Goal: Task Accomplishment & Management: Manage account settings

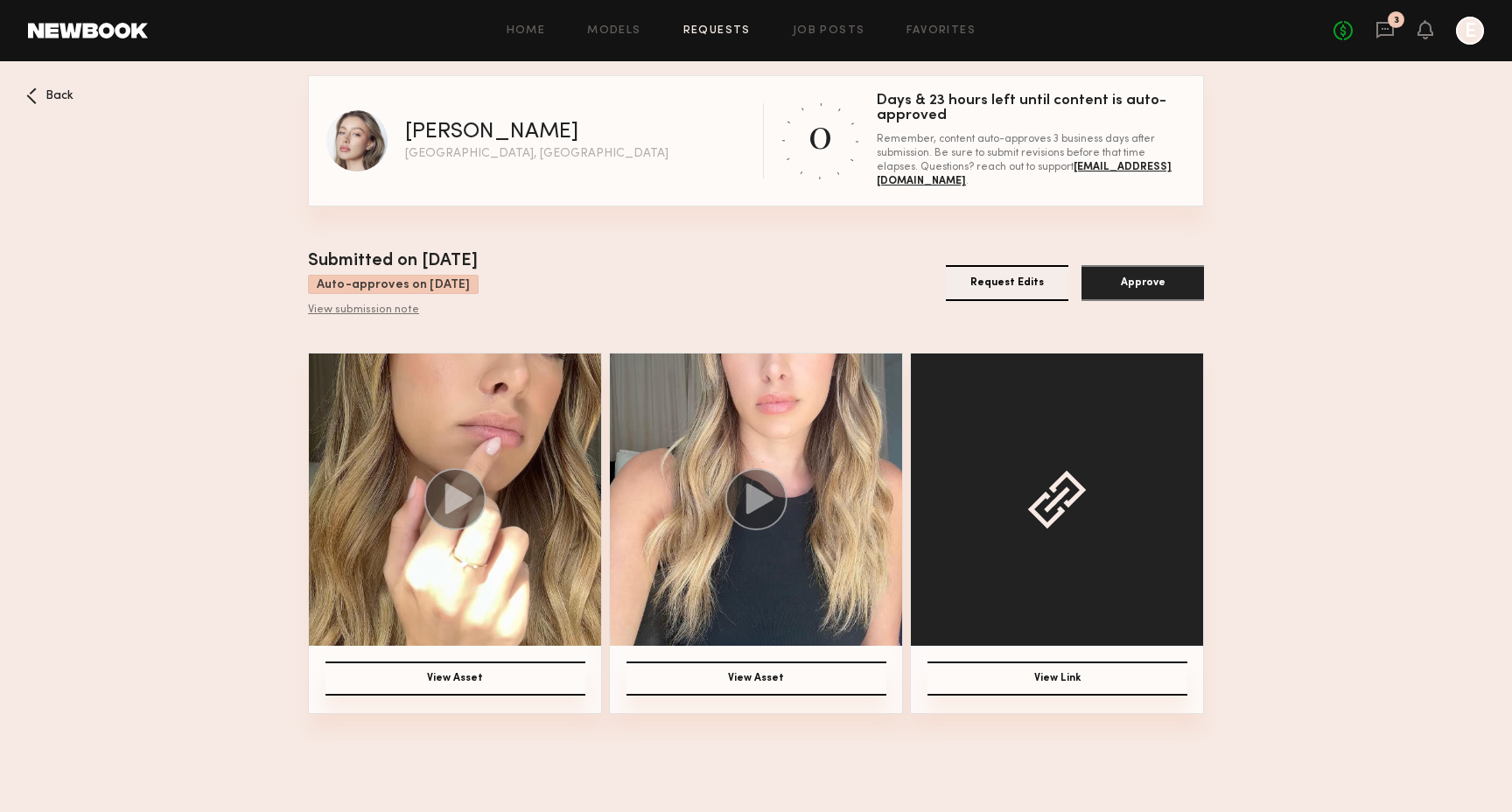
click at [1128, 284] on button "Approve" at bounding box center [1143, 283] width 123 height 36
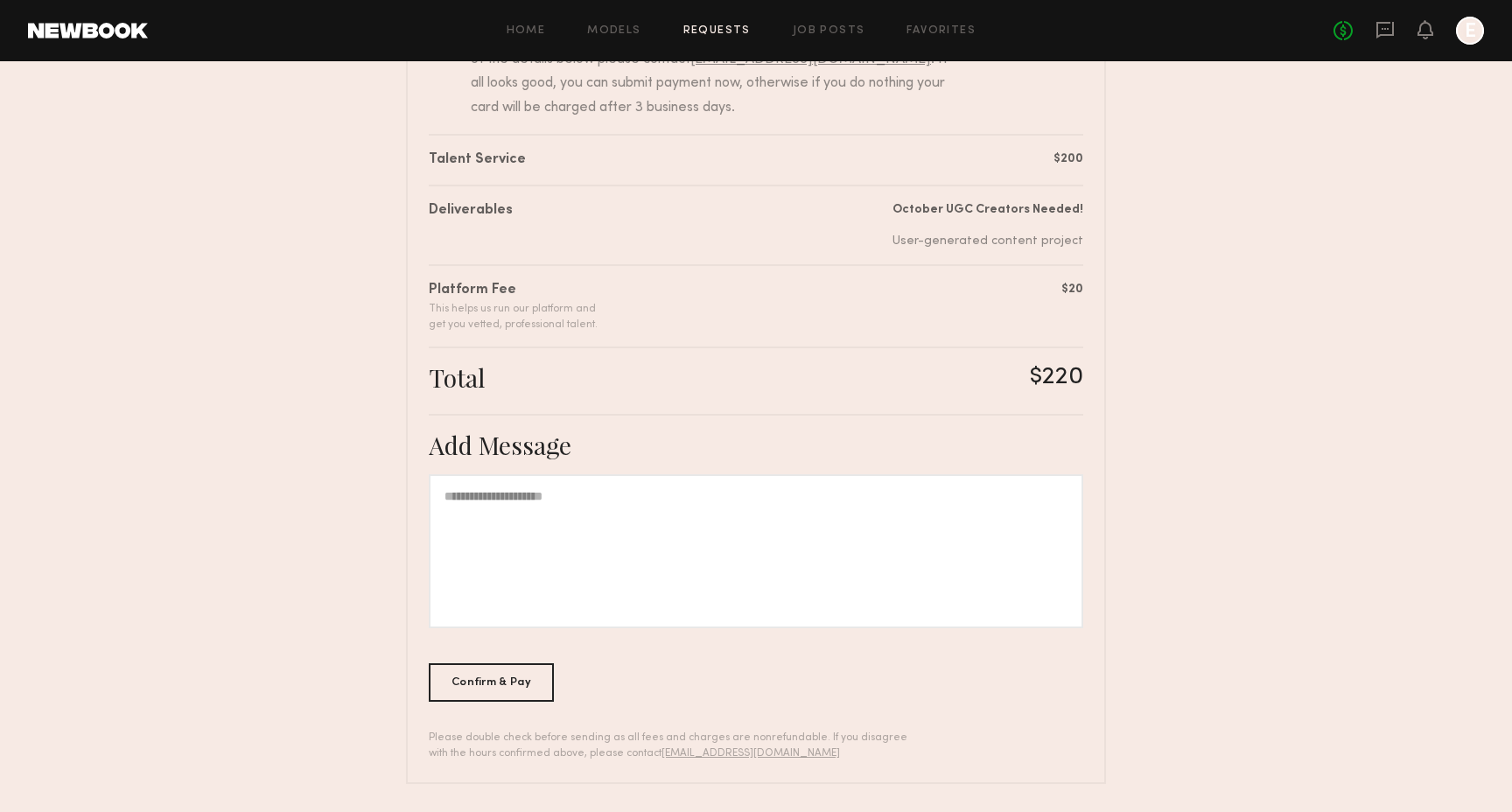
scroll to position [240, 0]
click at [906, 557] on div at bounding box center [756, 551] width 655 height 154
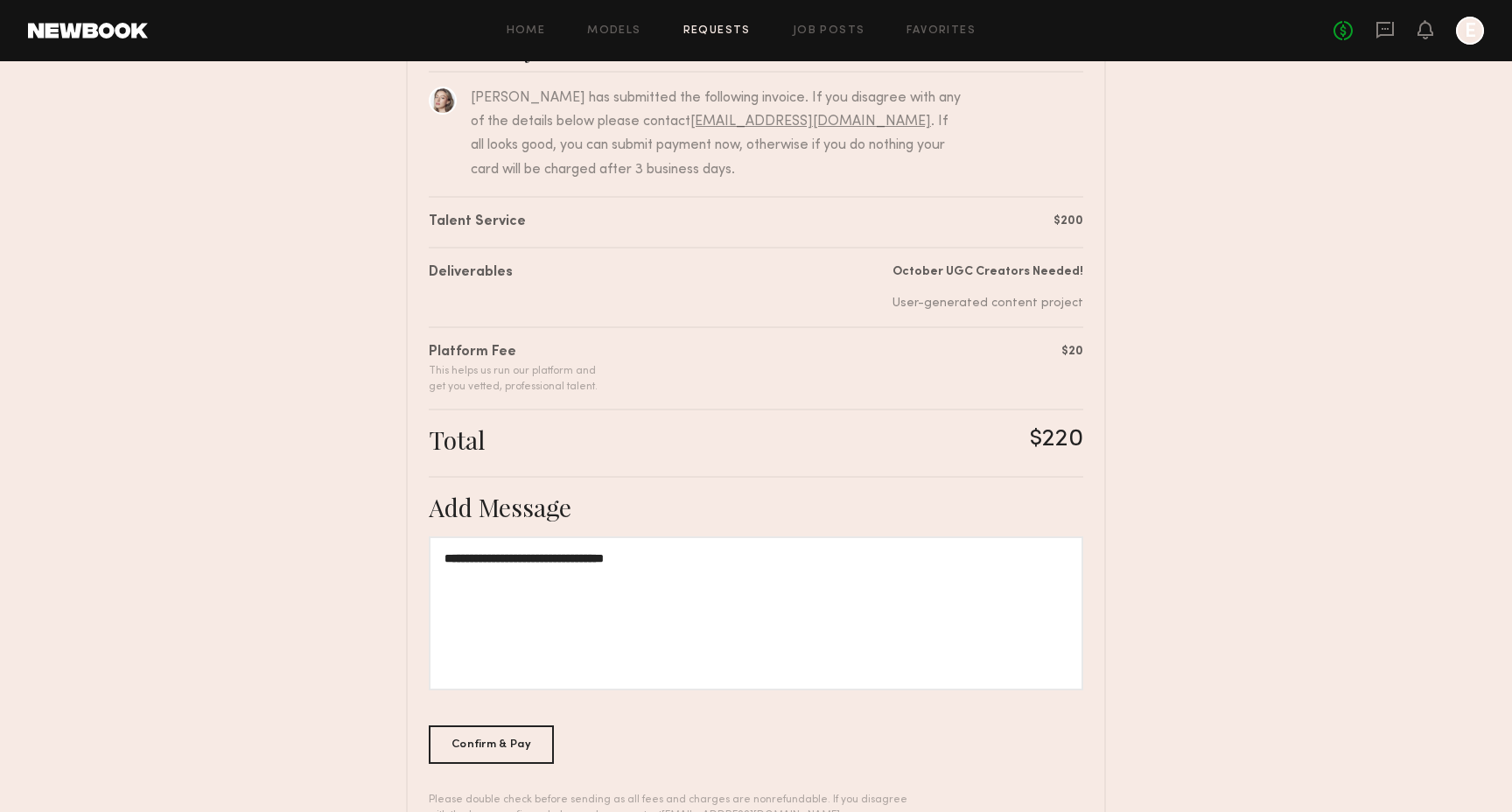
scroll to position [241, 0]
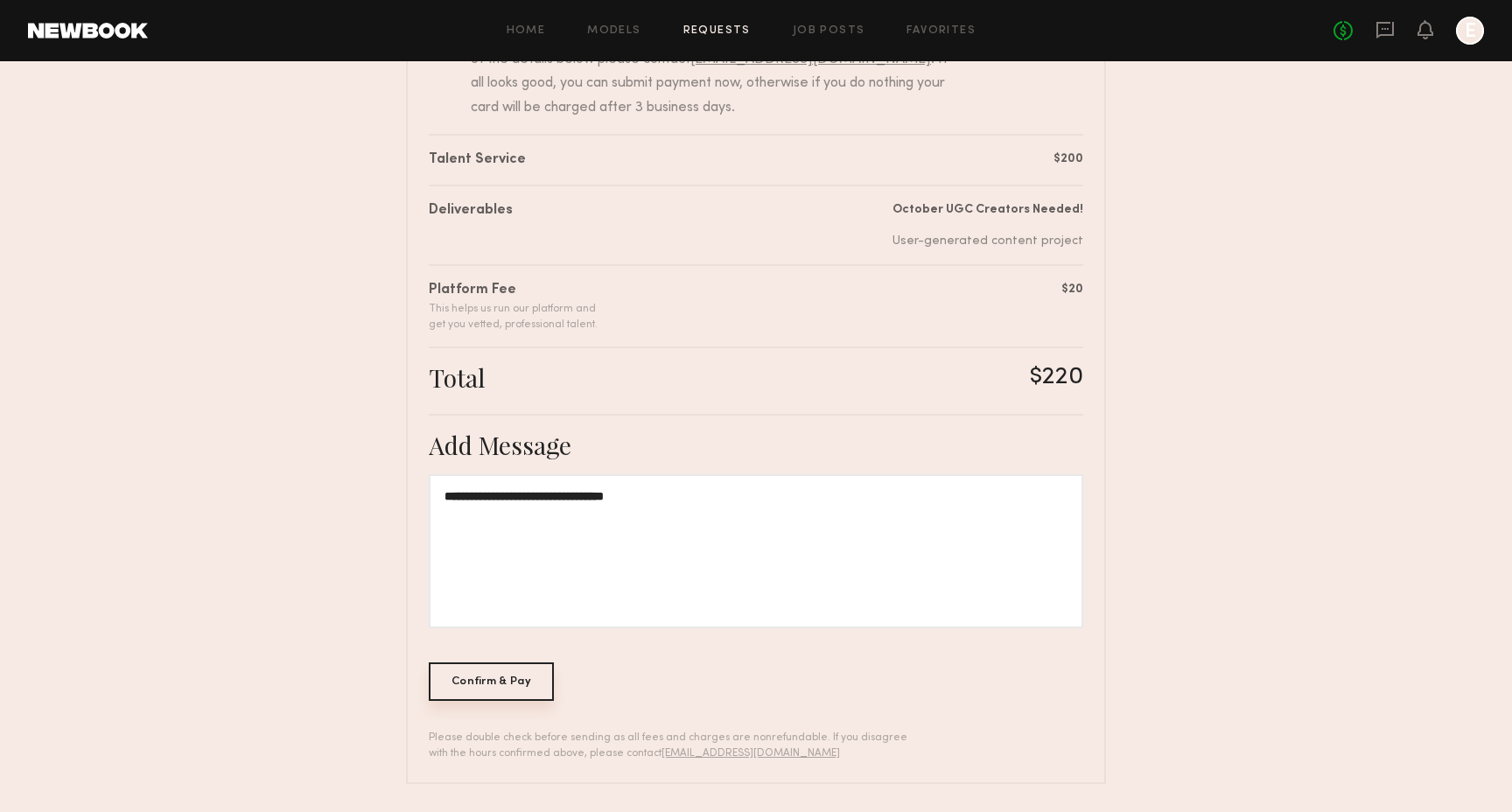
click at [477, 683] on div "Confirm & Pay" at bounding box center [491, 682] width 125 height 39
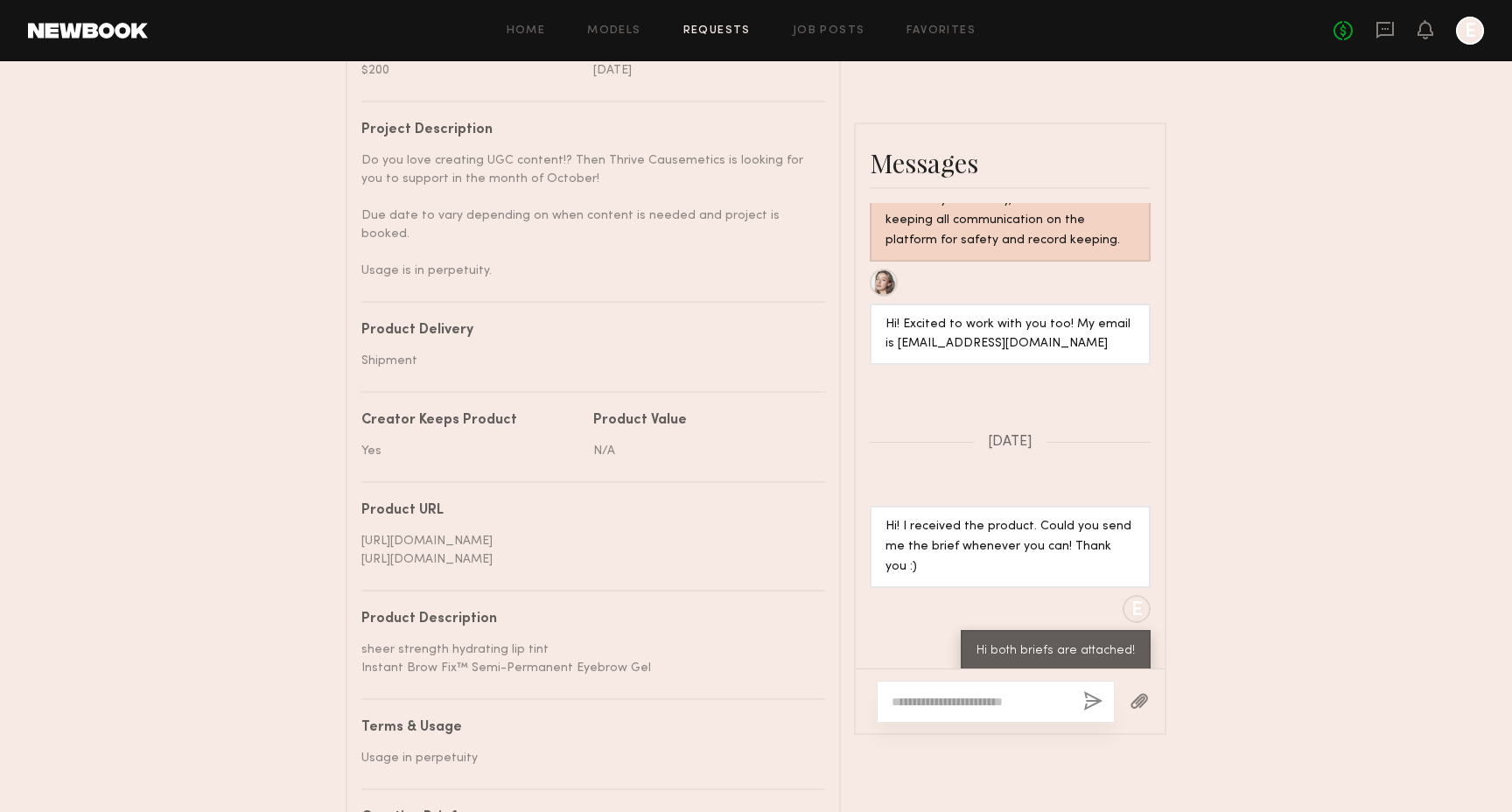
scroll to position [719, 0]
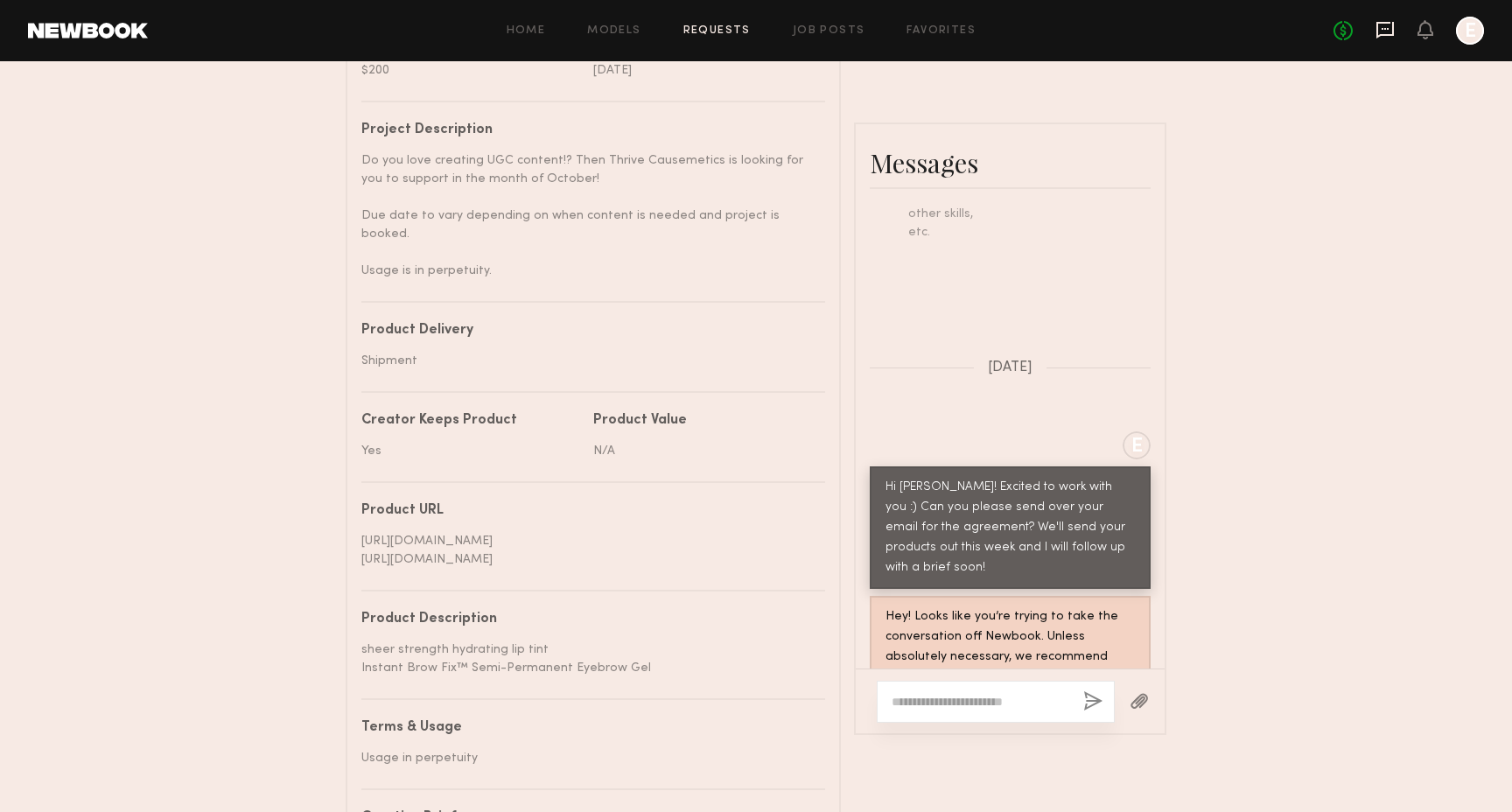
click at [1376, 36] on icon at bounding box center [1385, 30] width 18 height 17
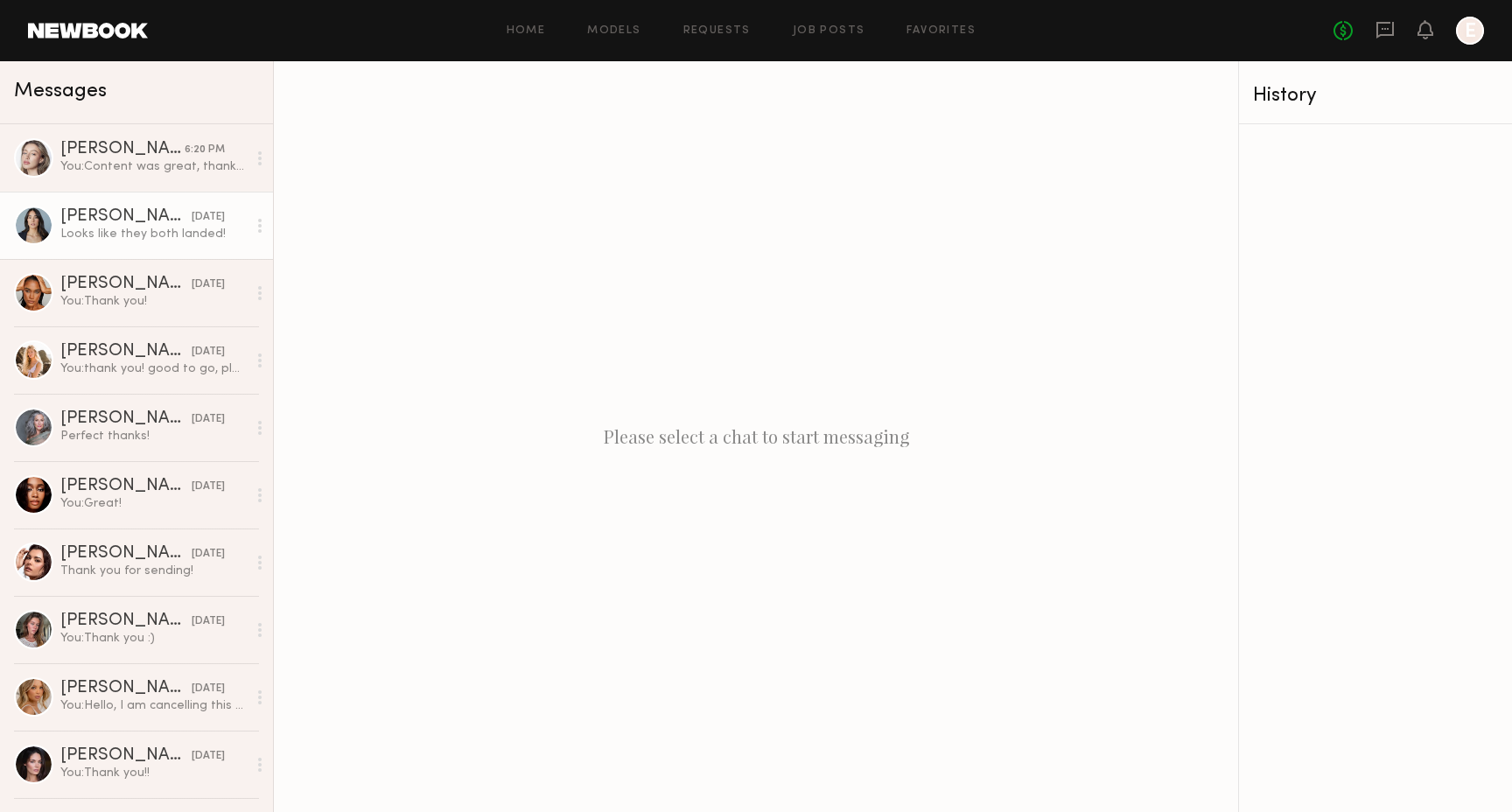
click at [125, 229] on div "Looks like they both landed!" at bounding box center [154, 234] width 186 height 17
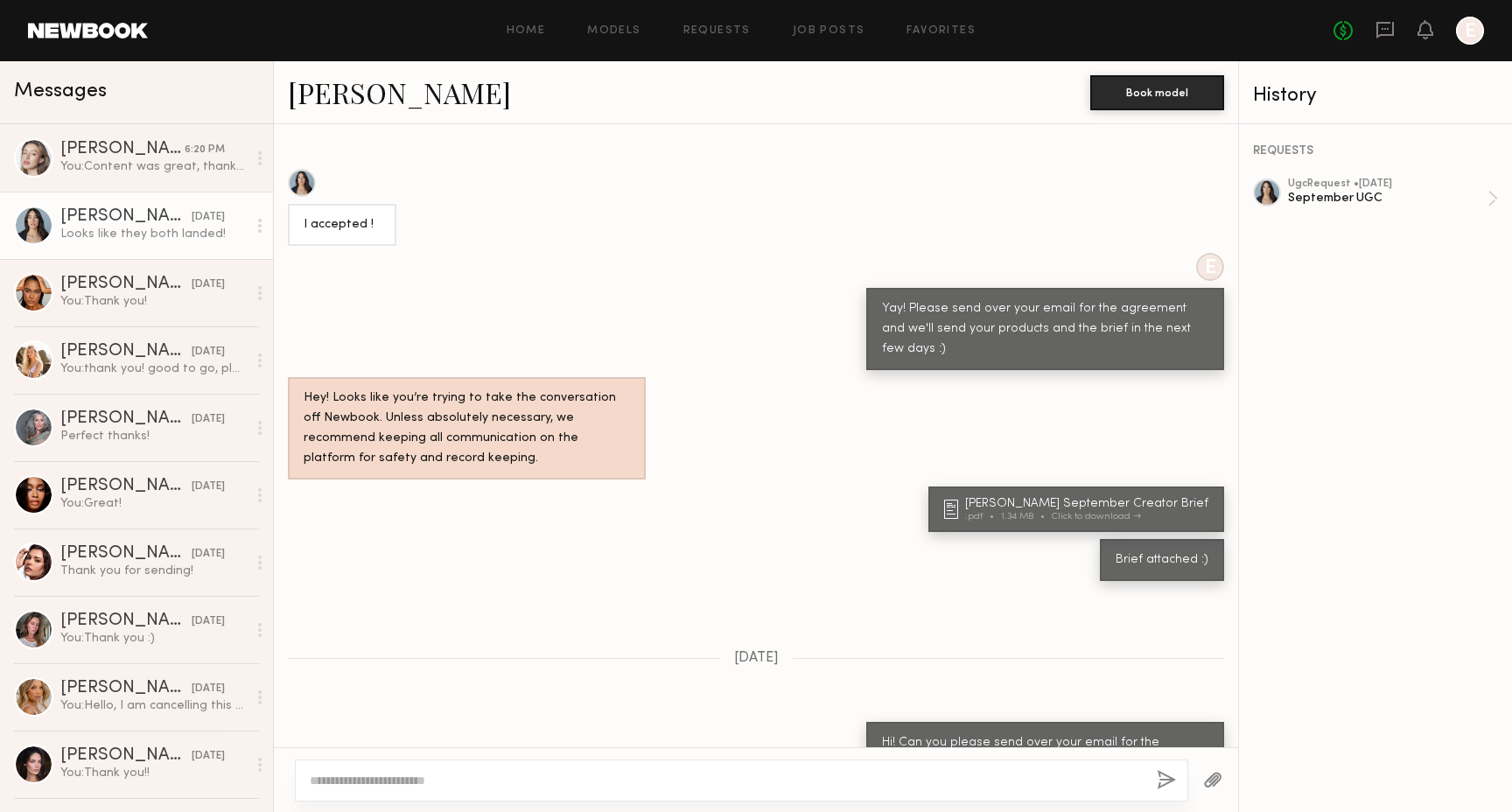
scroll to position [1291, 0]
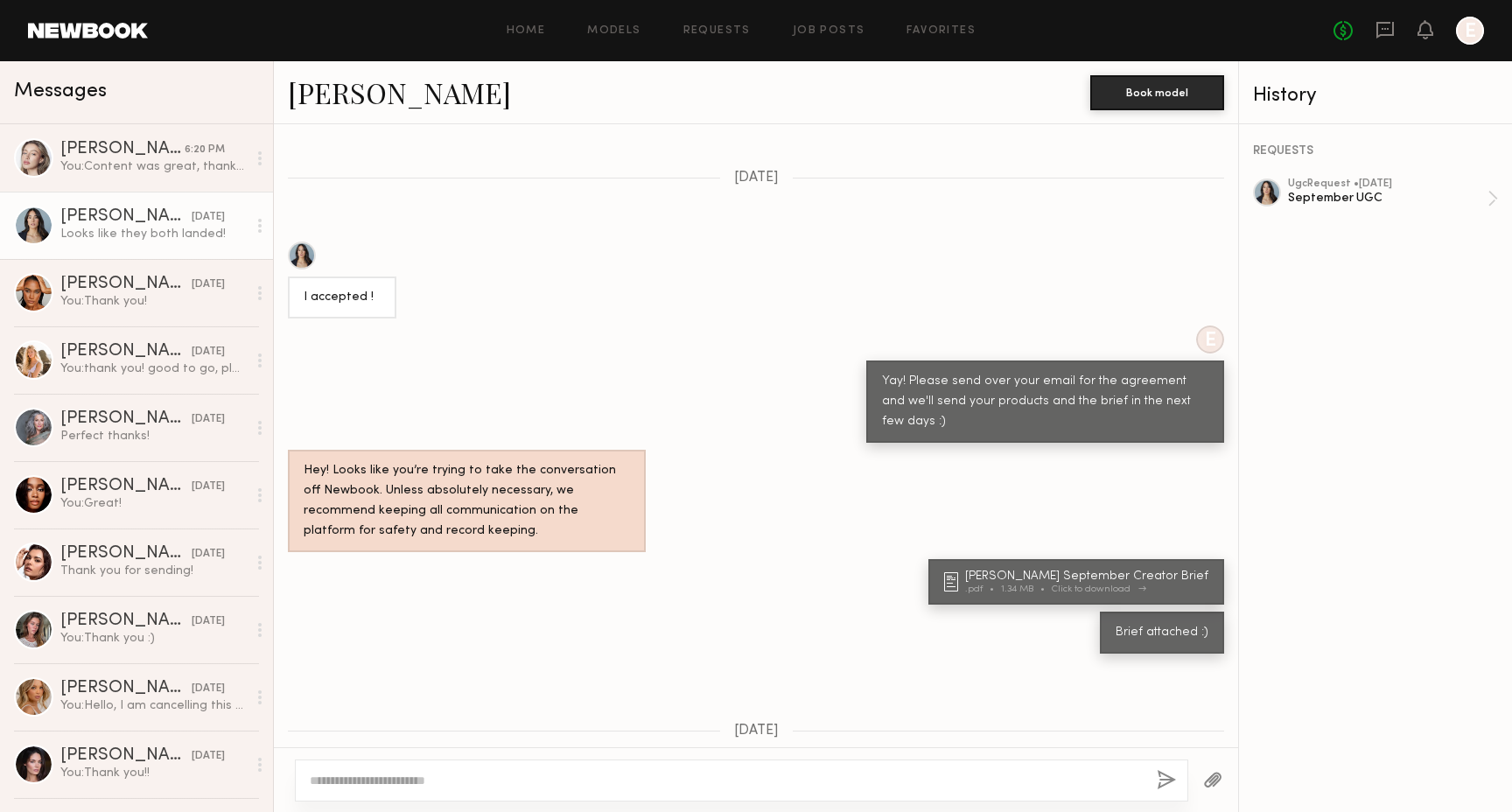
click at [1066, 571] on div "[PERSON_NAME] September Creator Brief" at bounding box center [1089, 577] width 248 height 12
click at [1366, 166] on div "REQUESTS ugc Request • 08/29/2025 September UGC" at bounding box center [1375, 469] width 273 height 688
click at [1369, 200] on div "September UGC" at bounding box center [1387, 198] width 199 height 17
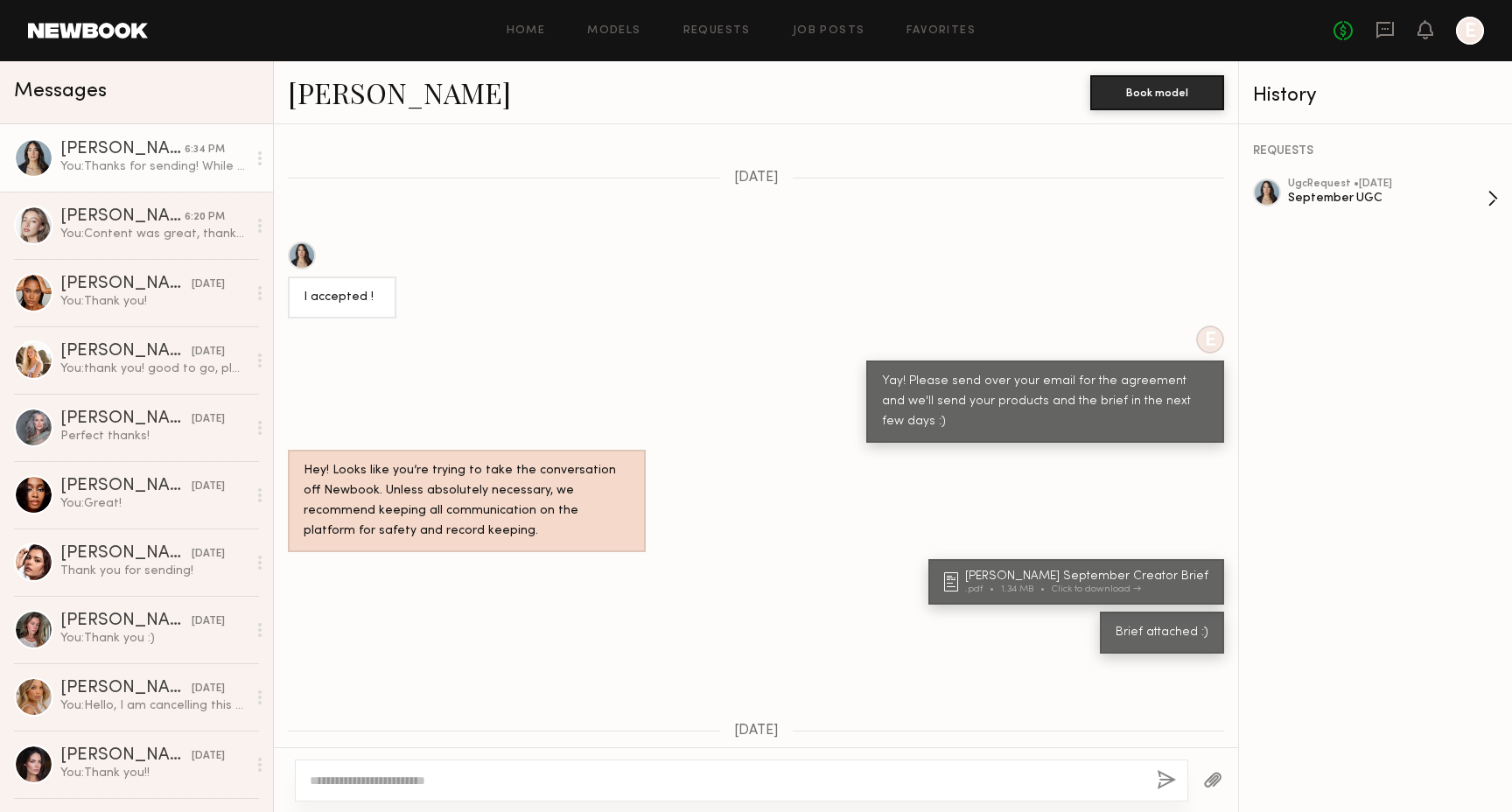
scroll to position [4976, 0]
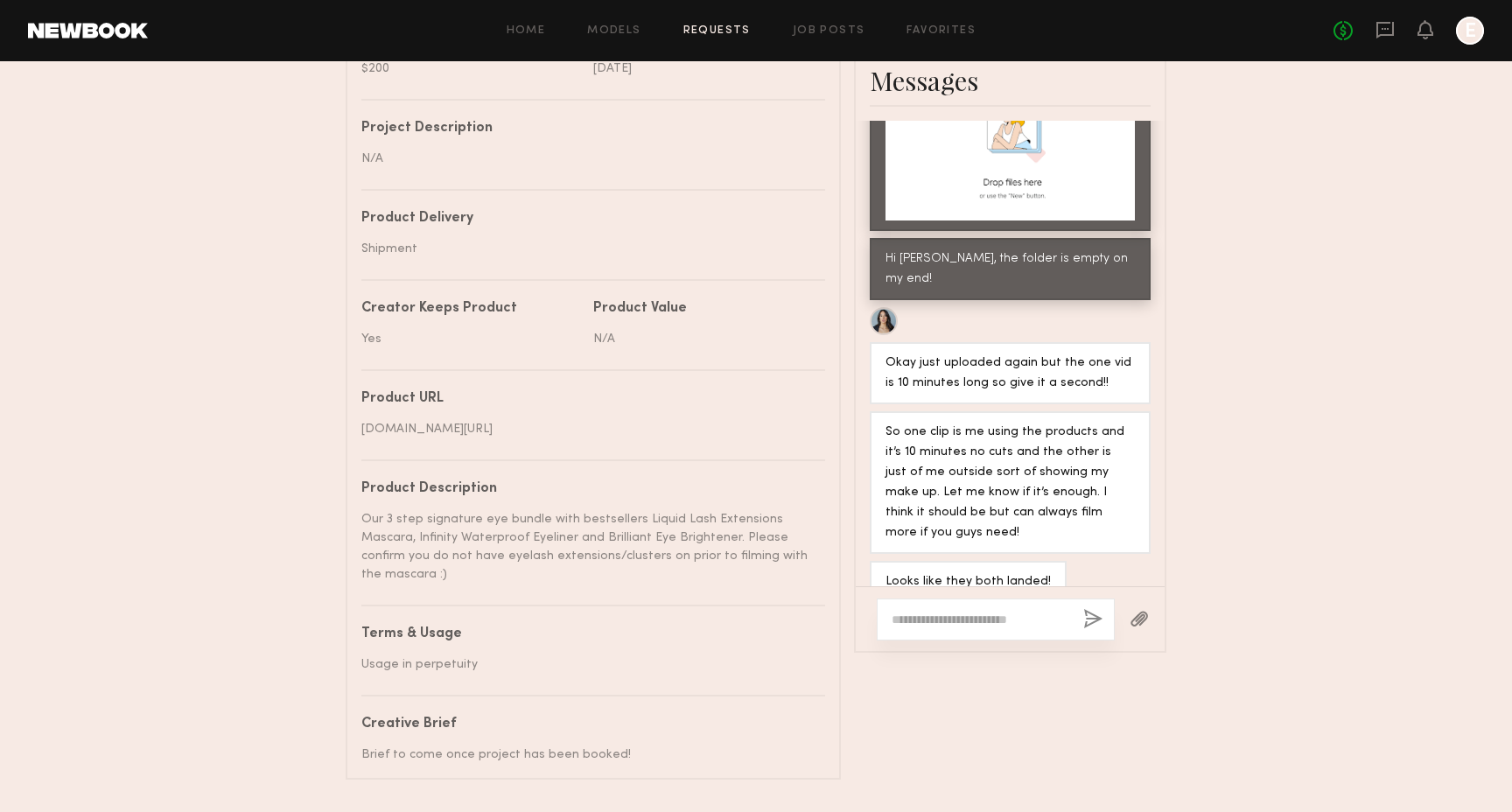
scroll to position [794, 0]
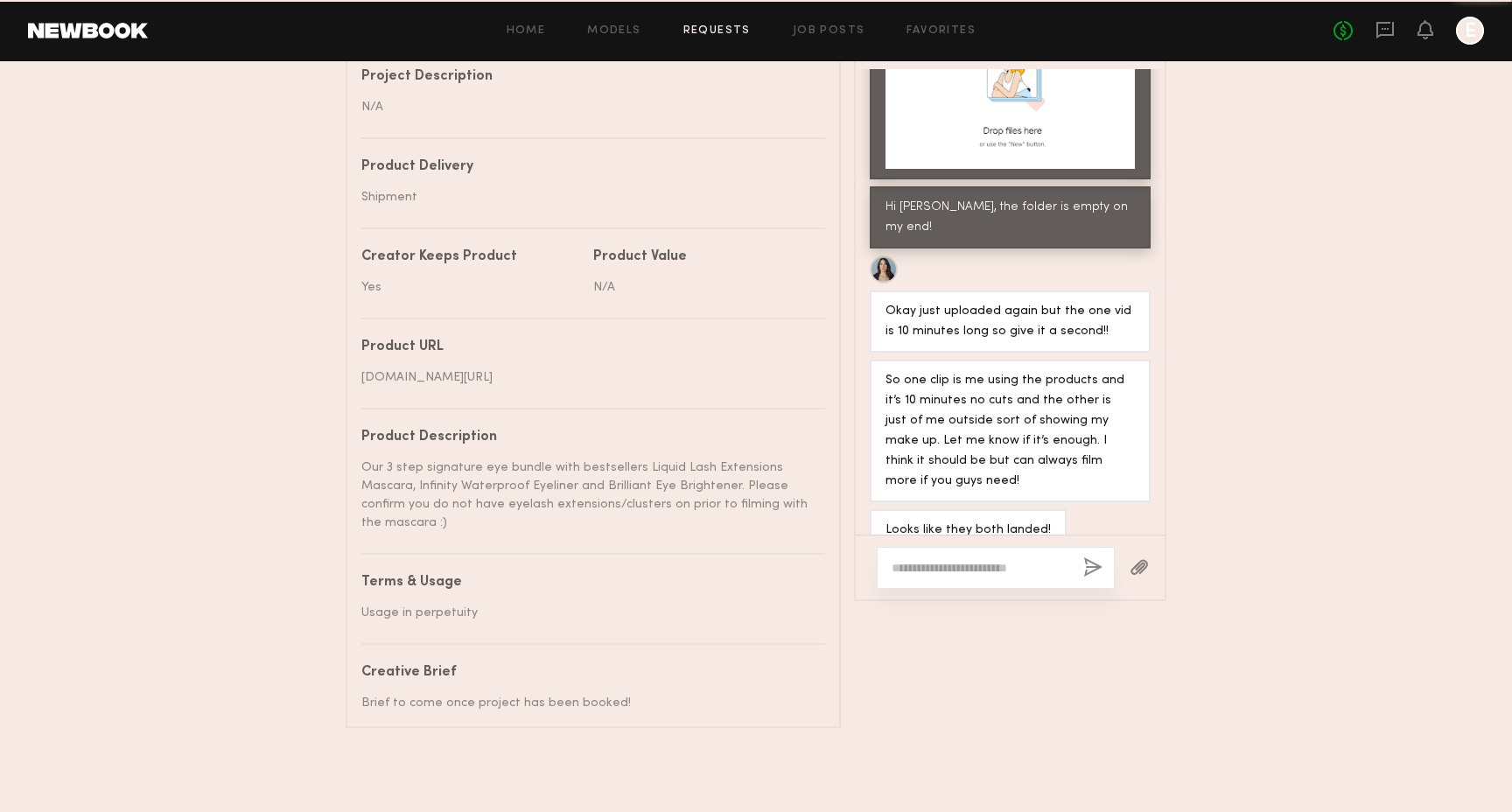
click at [974, 564] on textarea at bounding box center [980, 568] width 177 height 18
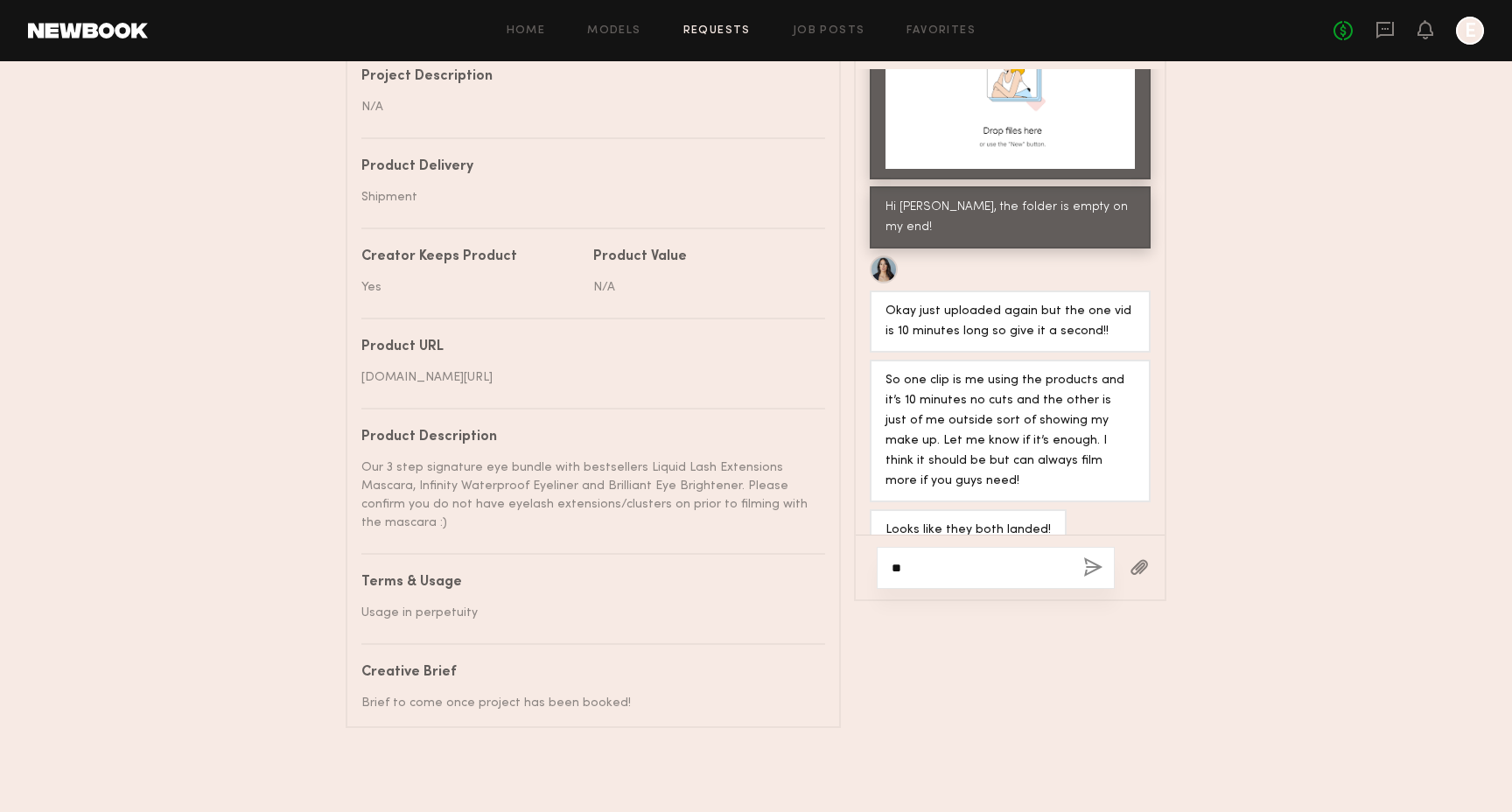
type textarea "*"
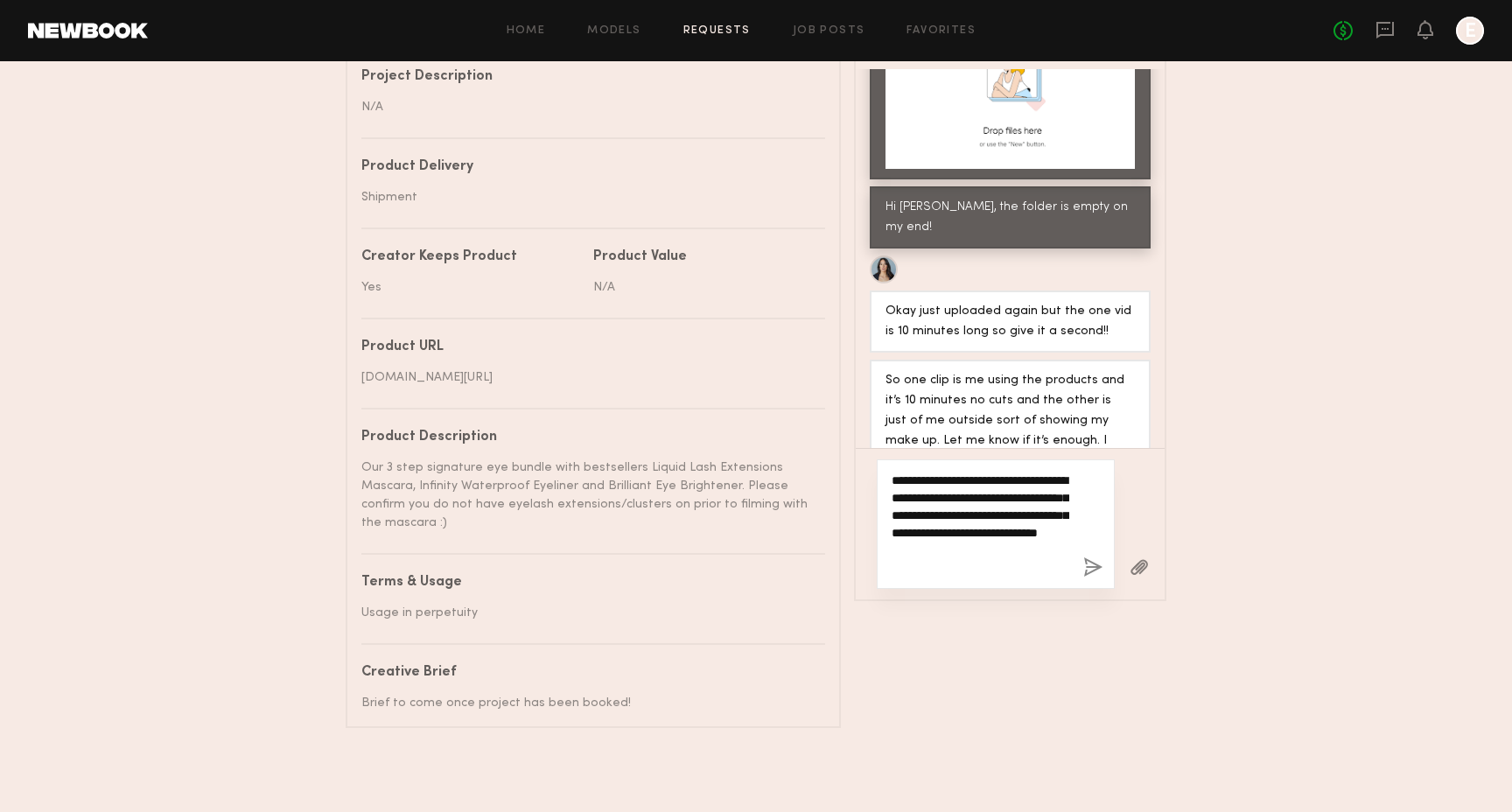
click at [1019, 551] on textarea "**********" at bounding box center [980, 524] width 177 height 105
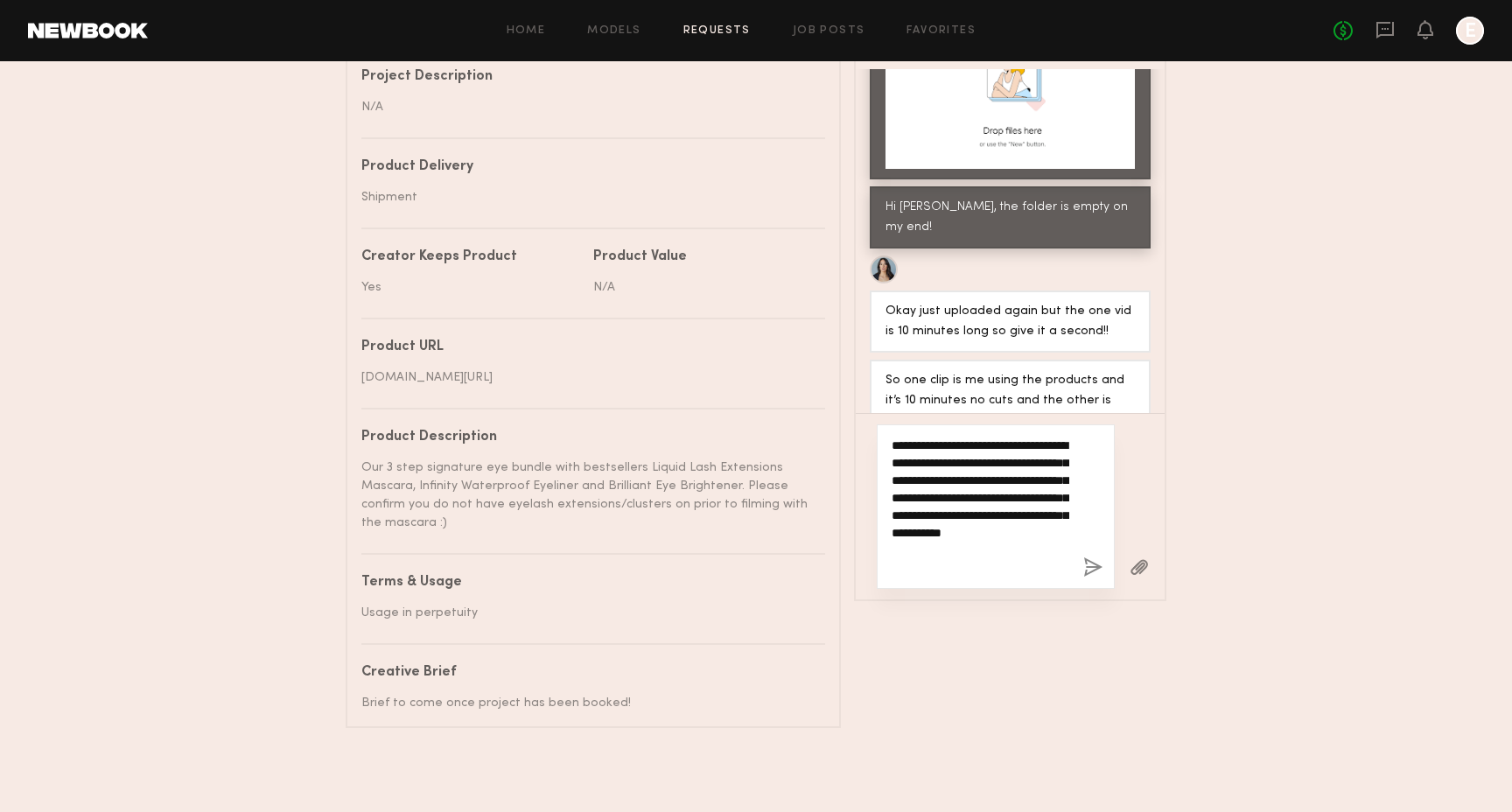
click at [949, 568] on textarea "**********" at bounding box center [980, 506] width 177 height 140
click at [929, 567] on textarea "**********" at bounding box center [980, 506] width 177 height 140
type textarea "**********"
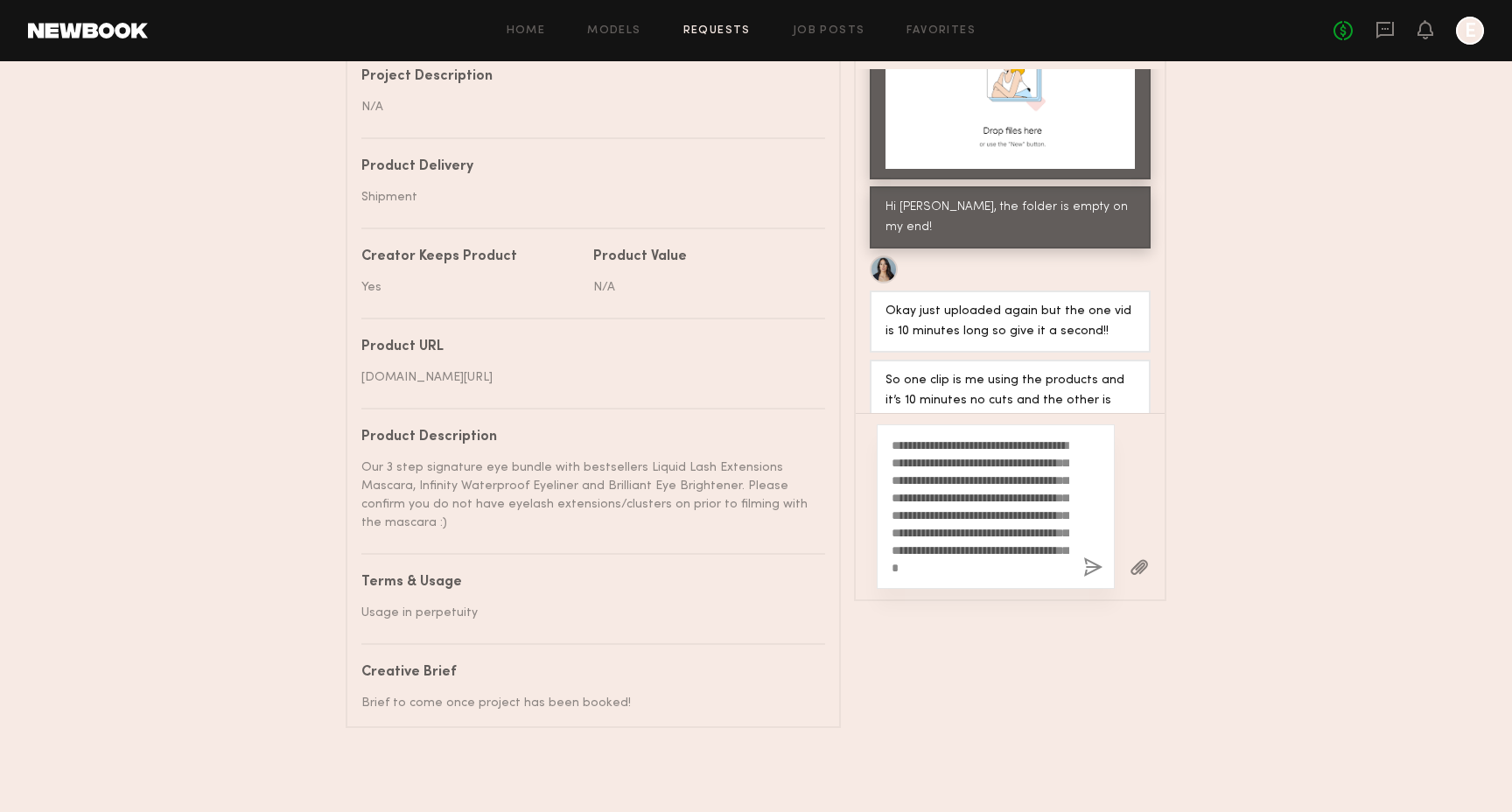
click at [1084, 561] on button "button" at bounding box center [1093, 568] width 19 height 22
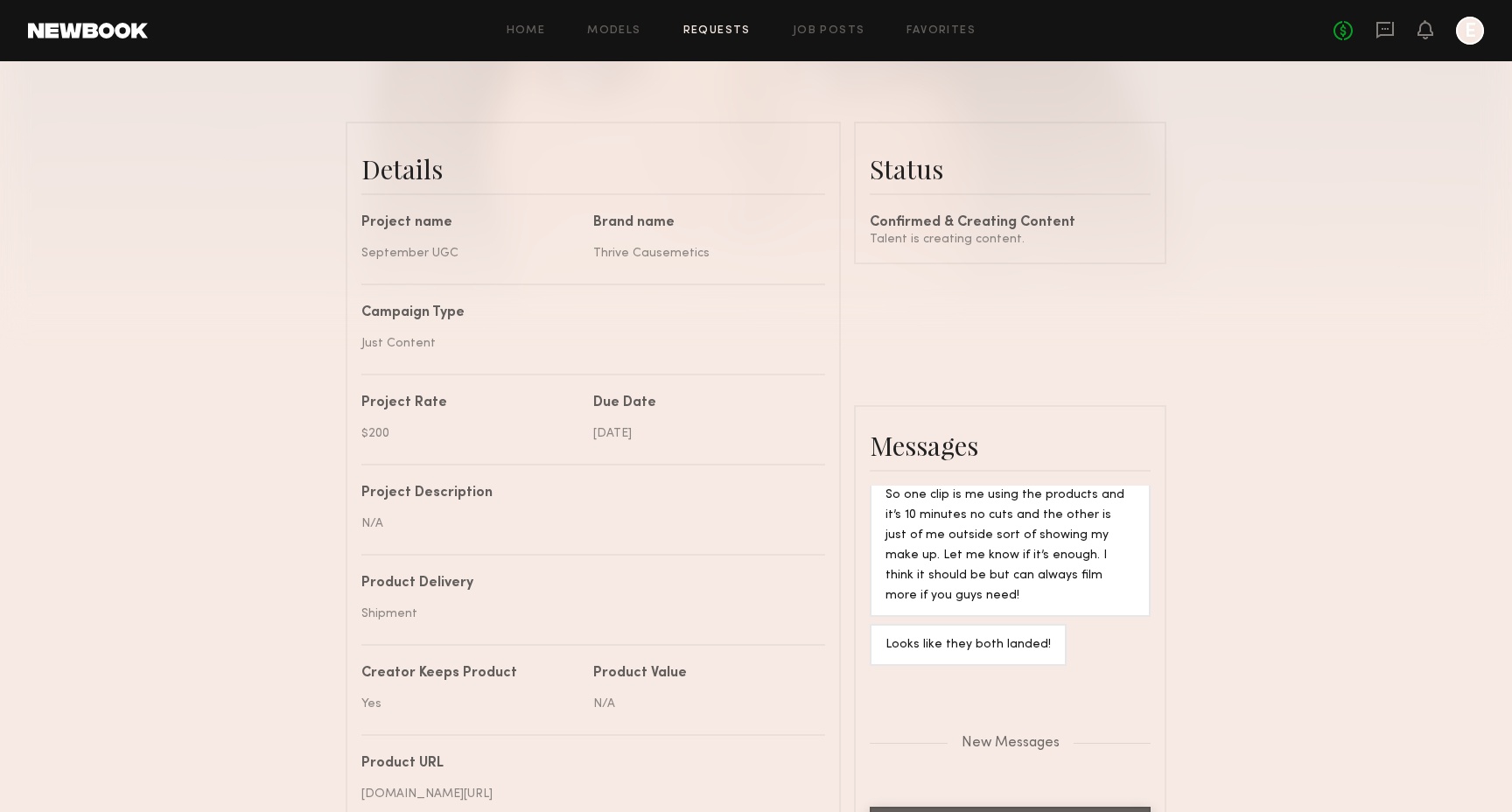
scroll to position [0, 0]
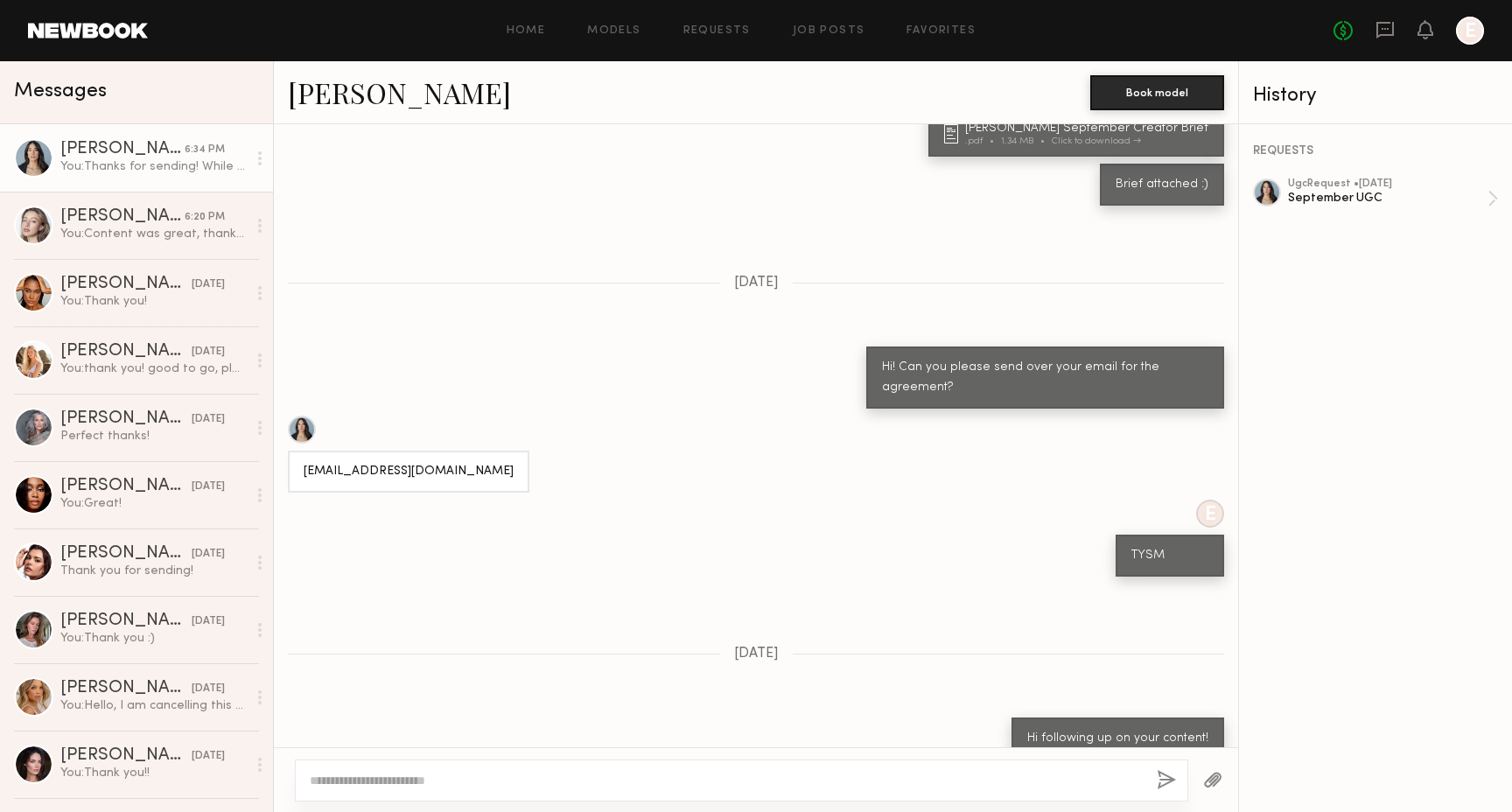
scroll to position [4012, 0]
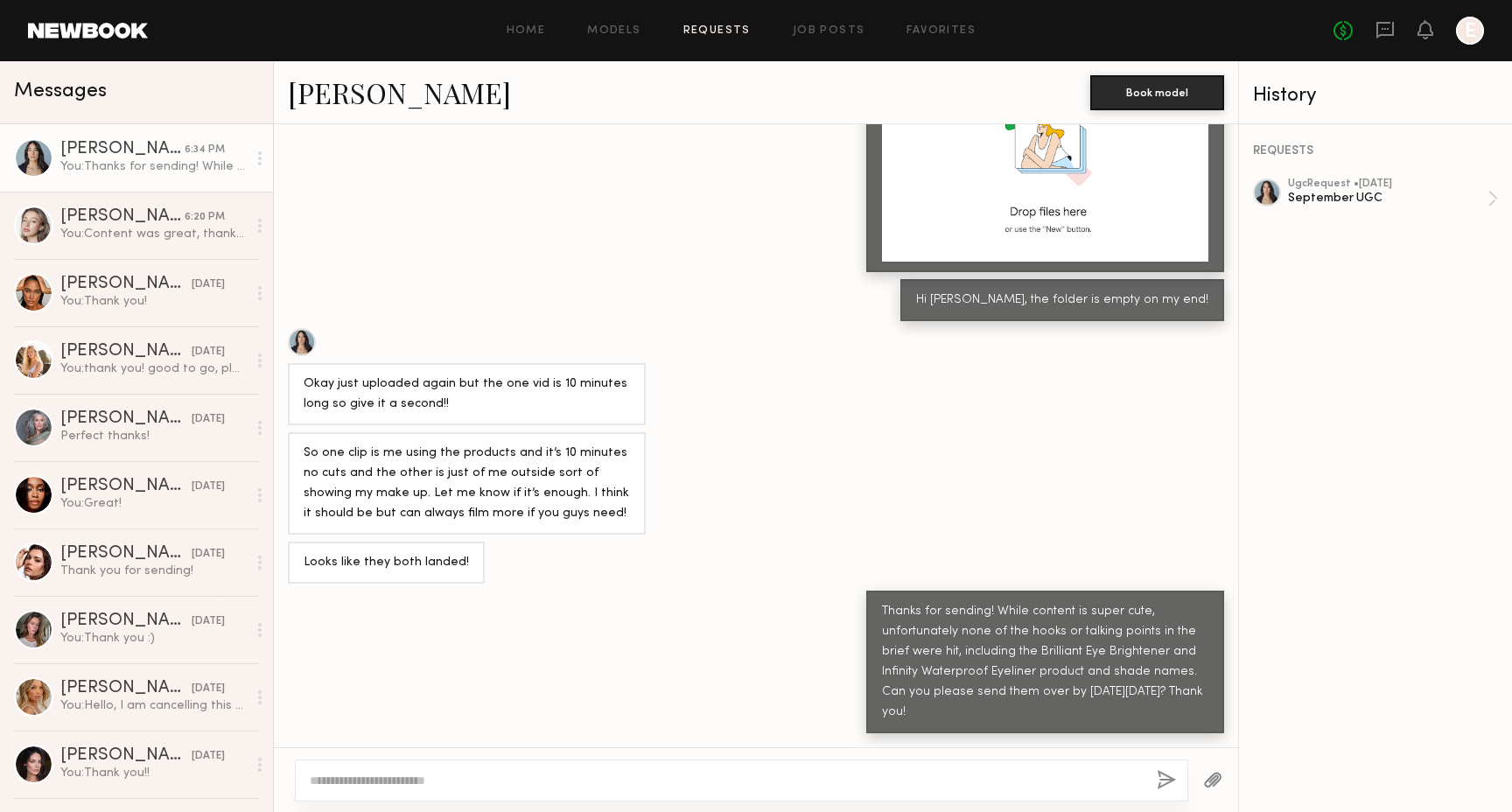
click at [714, 33] on link "Requests" at bounding box center [717, 31] width 68 height 11
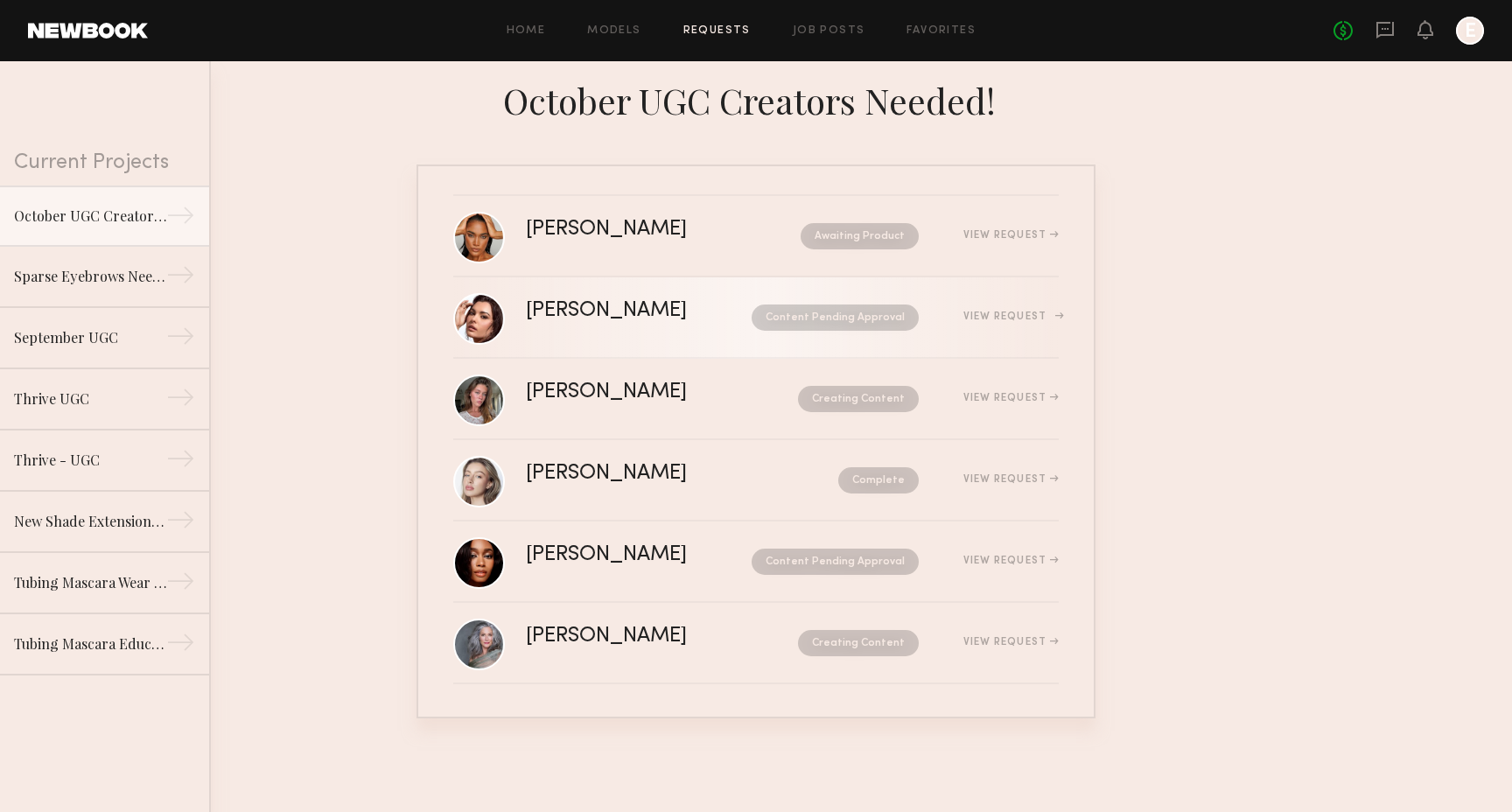
click at [999, 308] on div "[PERSON_NAME] Content Pending Approval View Request" at bounding box center [792, 318] width 533 height 33
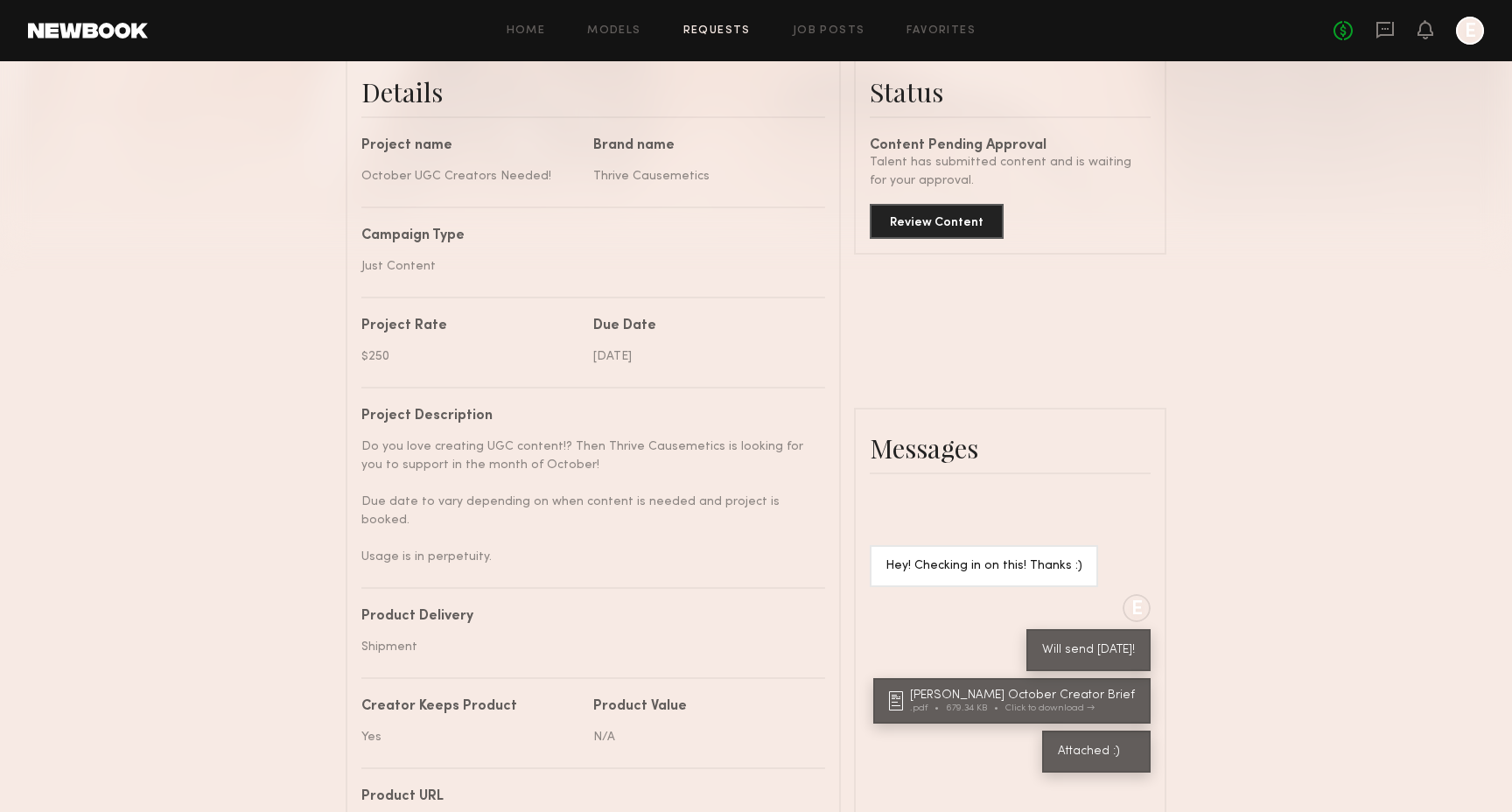
scroll to position [442, 0]
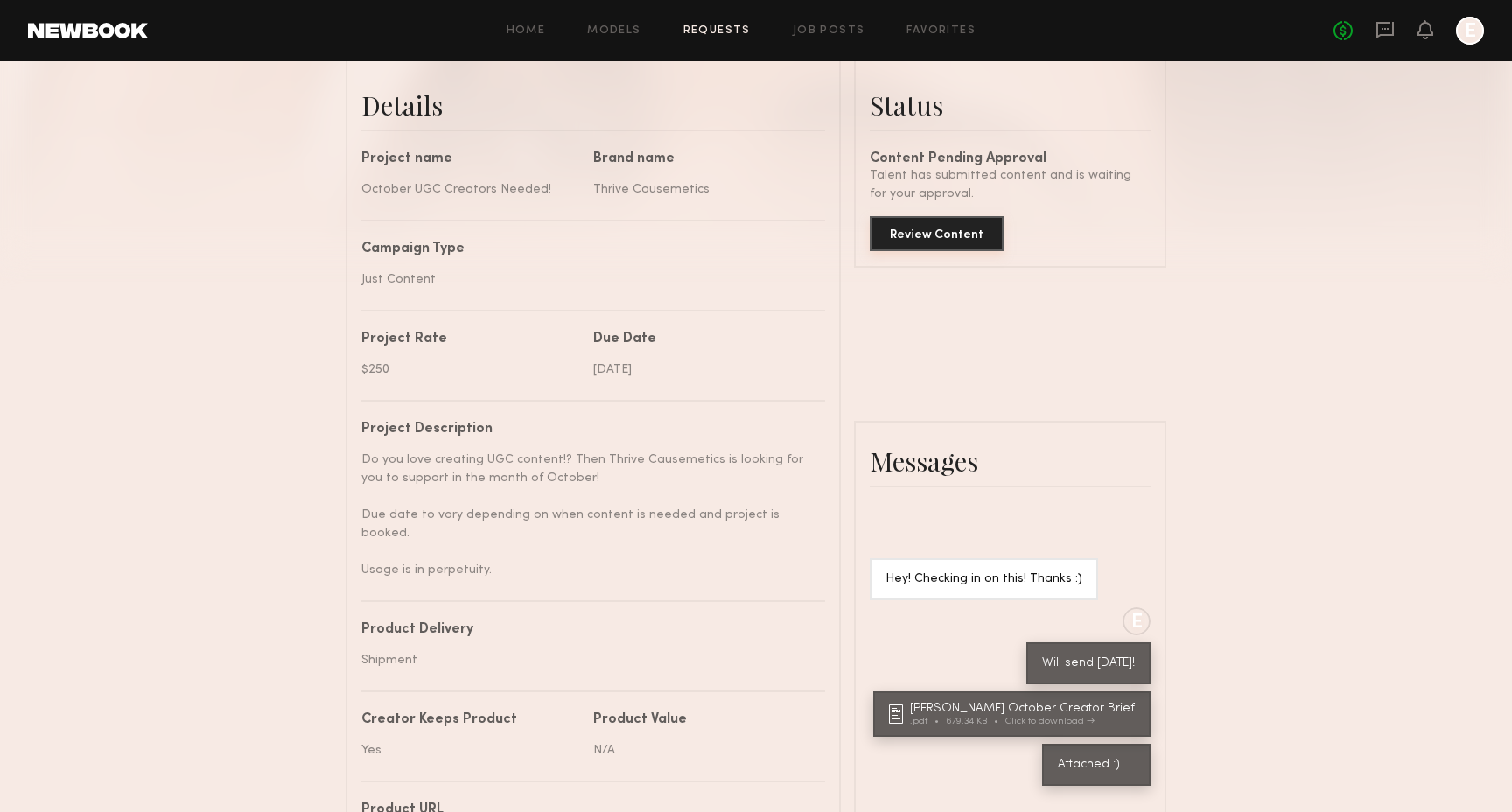
click at [957, 234] on button "Review Content" at bounding box center [936, 234] width 134 height 35
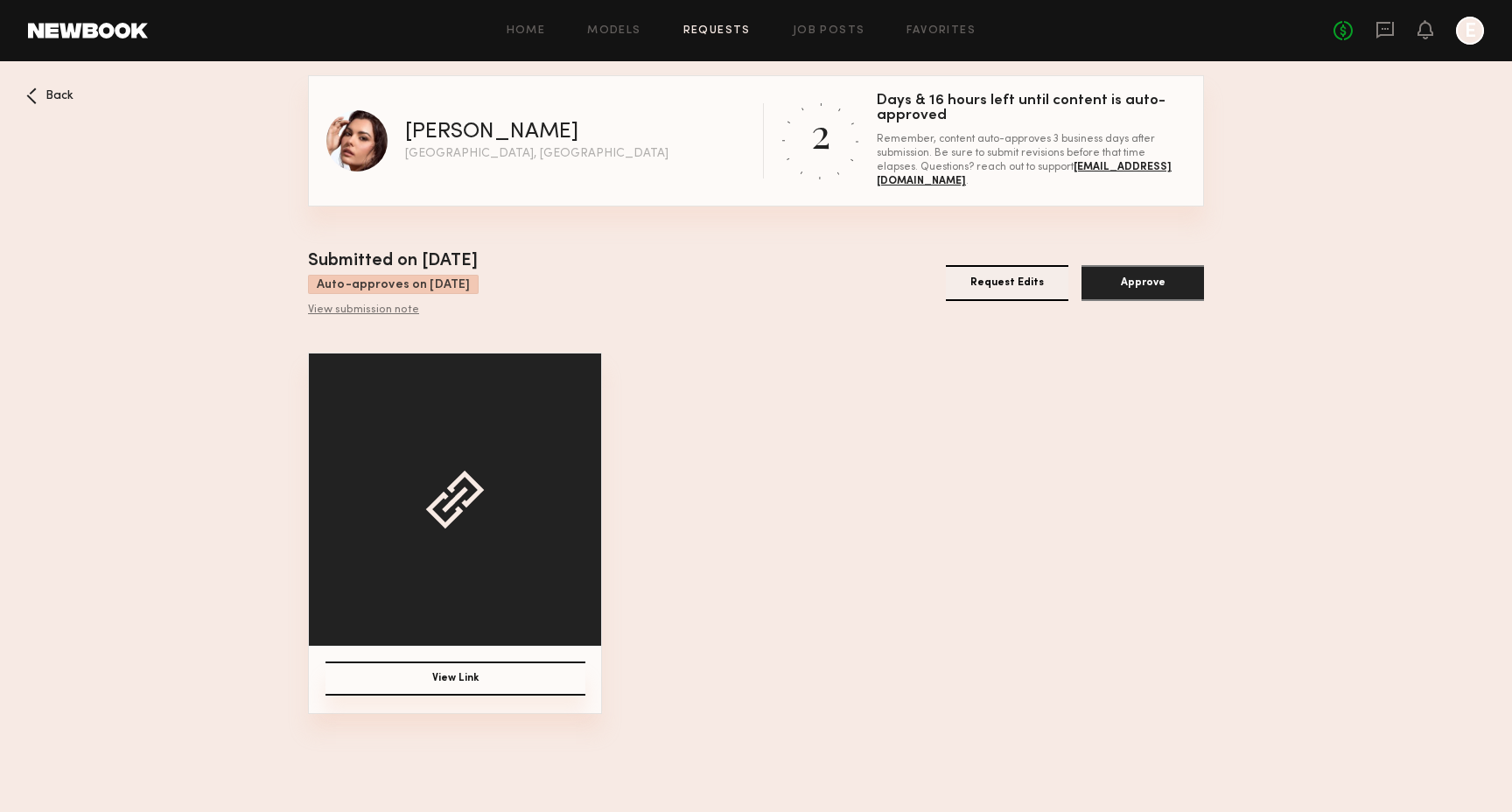
click at [465, 684] on button "View Link" at bounding box center [455, 679] width 260 height 34
click at [325, 310] on div "View submission note" at bounding box center [393, 311] width 170 height 14
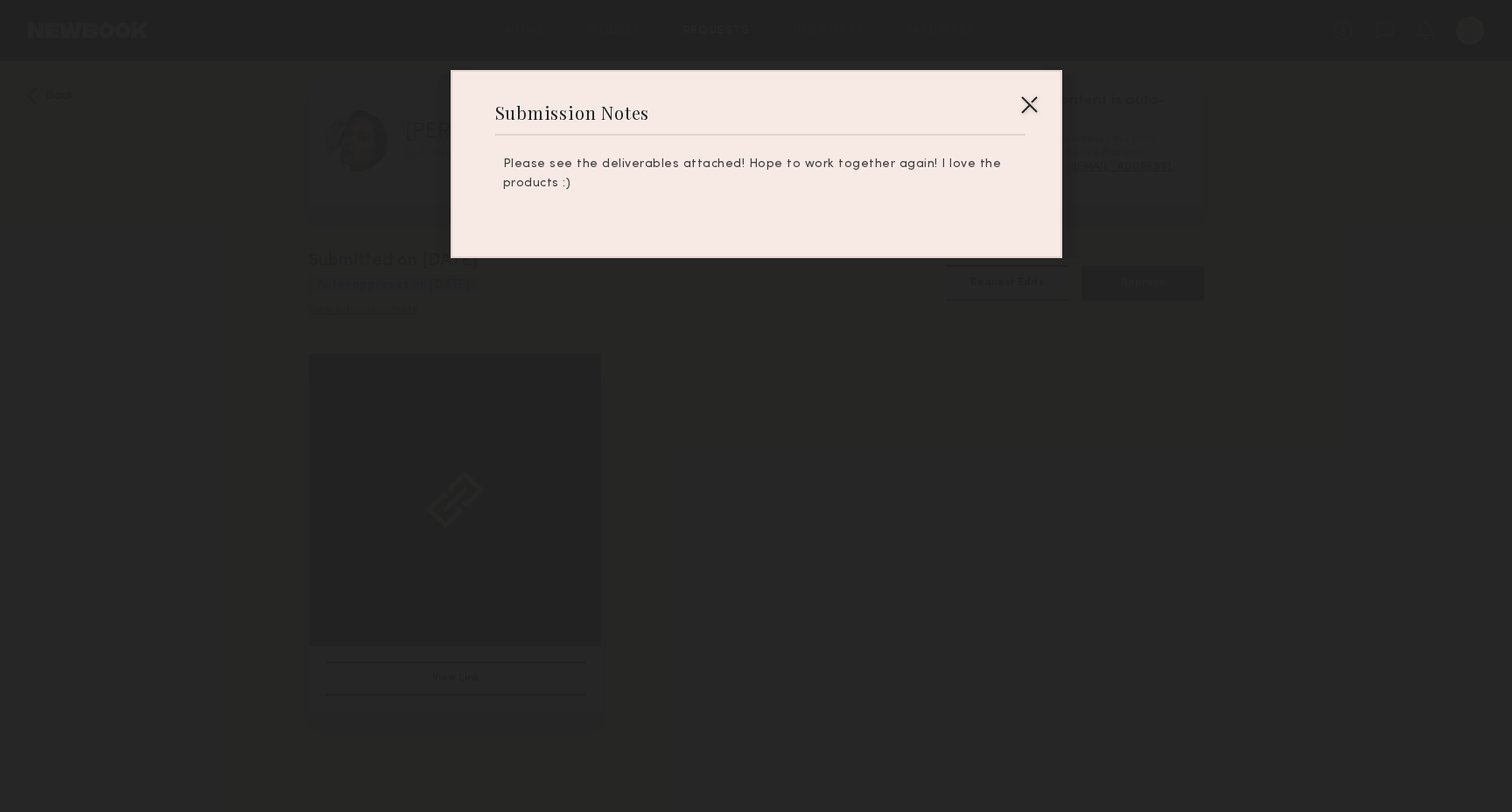
click at [342, 272] on div at bounding box center [756, 406] width 1512 height 812
